Goal: Navigation & Orientation: Understand site structure

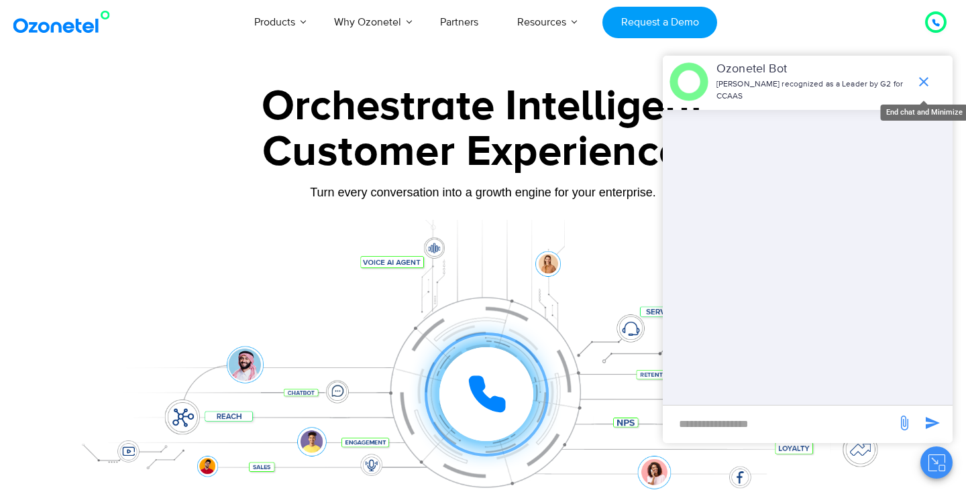
click at [921, 87] on icon "end chat or minimize" at bounding box center [924, 82] width 16 height 16
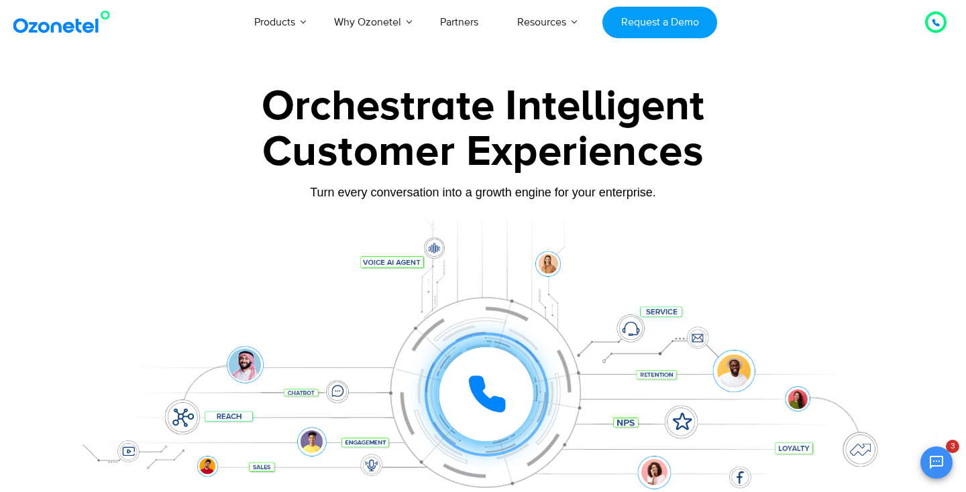
click at [937, 24] on icon at bounding box center [936, 22] width 7 height 7
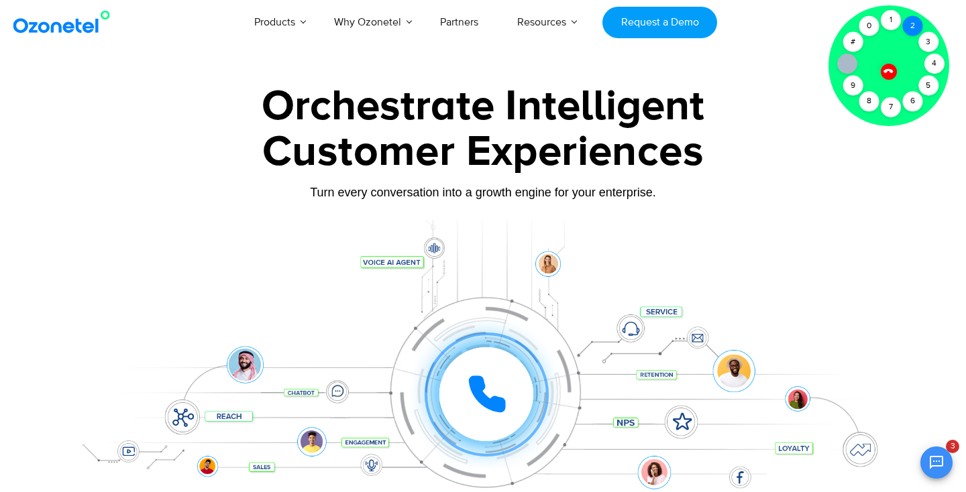
click at [912, 28] on div "2" at bounding box center [912, 26] width 20 height 20
click at [897, 23] on div "1" at bounding box center [891, 20] width 20 height 20
click at [890, 76] on div at bounding box center [888, 71] width 17 height 17
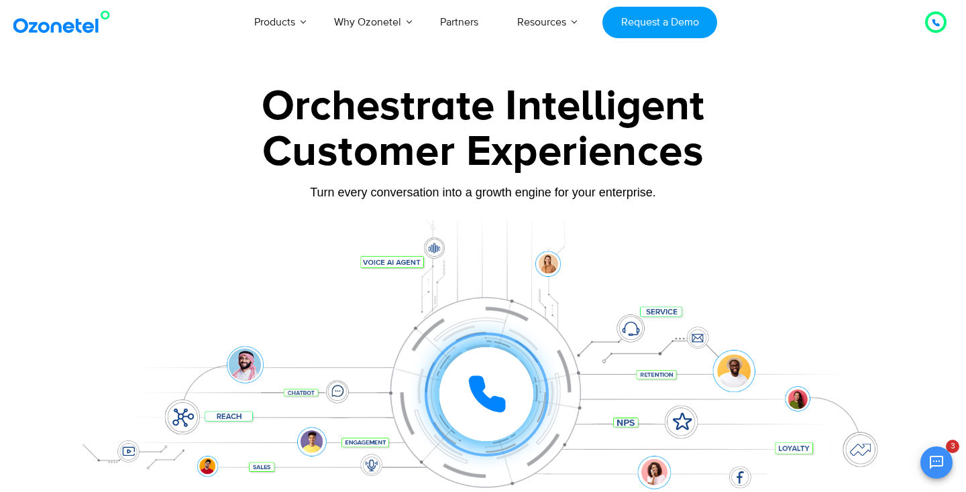
click at [939, 21] on icon at bounding box center [936, 23] width 8 height 8
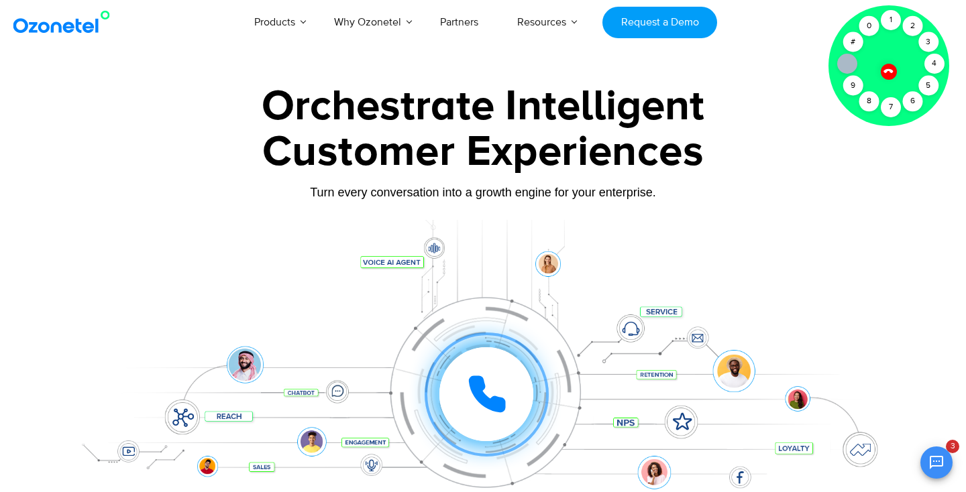
click at [891, 67] on div at bounding box center [889, 71] width 23 height 23
